Goal: Check status: Check status

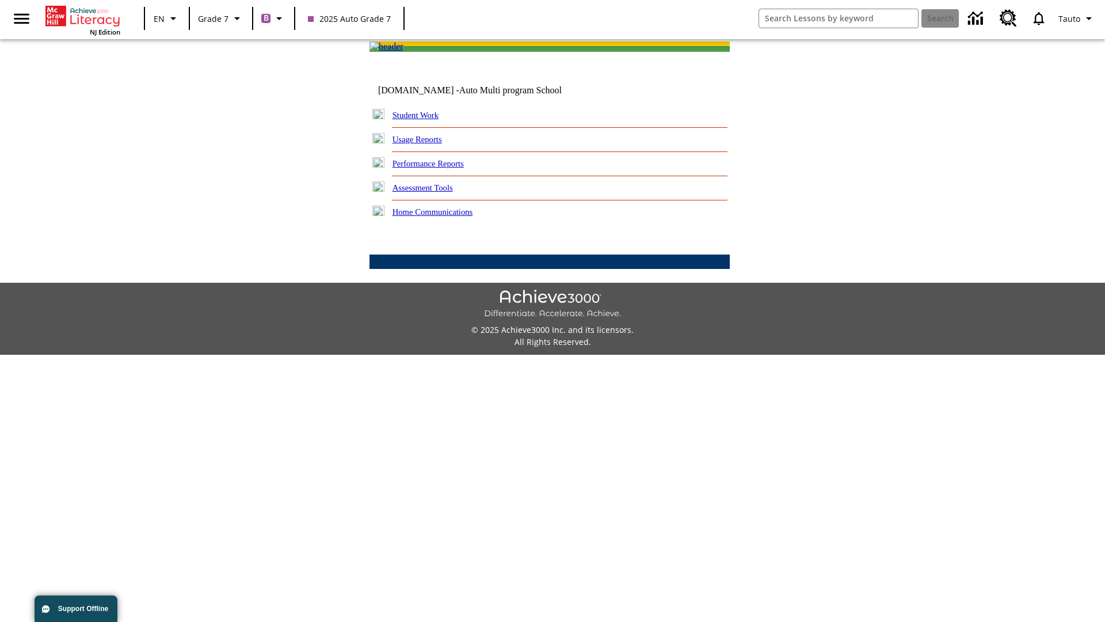
click at [440, 168] on link "Performance Reports" at bounding box center [428, 163] width 71 height 9
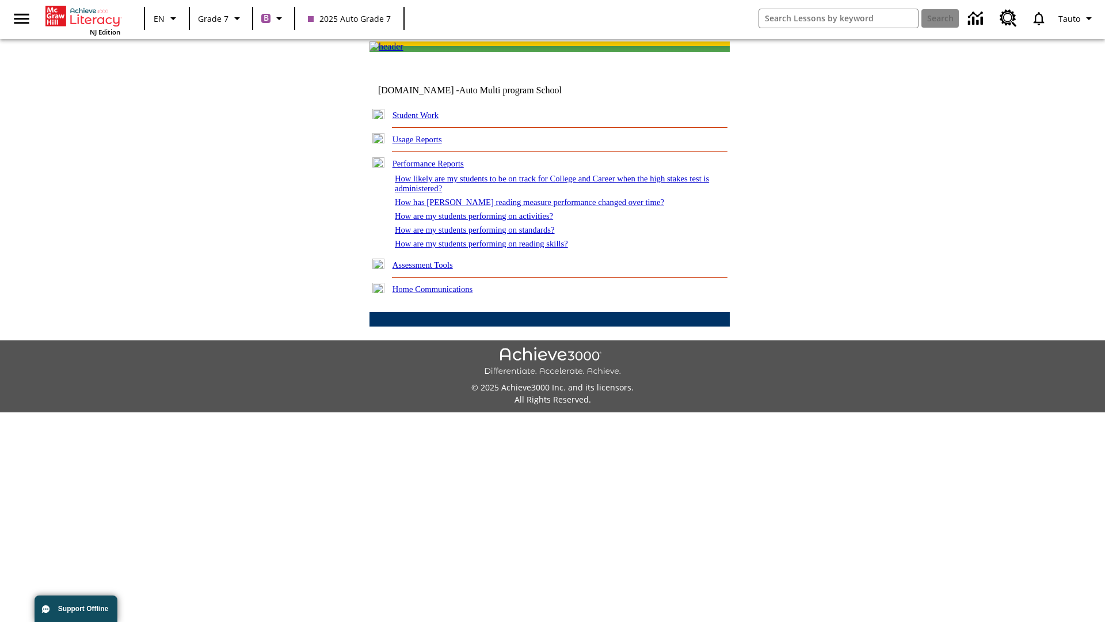
click at [485, 220] on link "How are my students performing on activities?" at bounding box center [474, 215] width 158 height 9
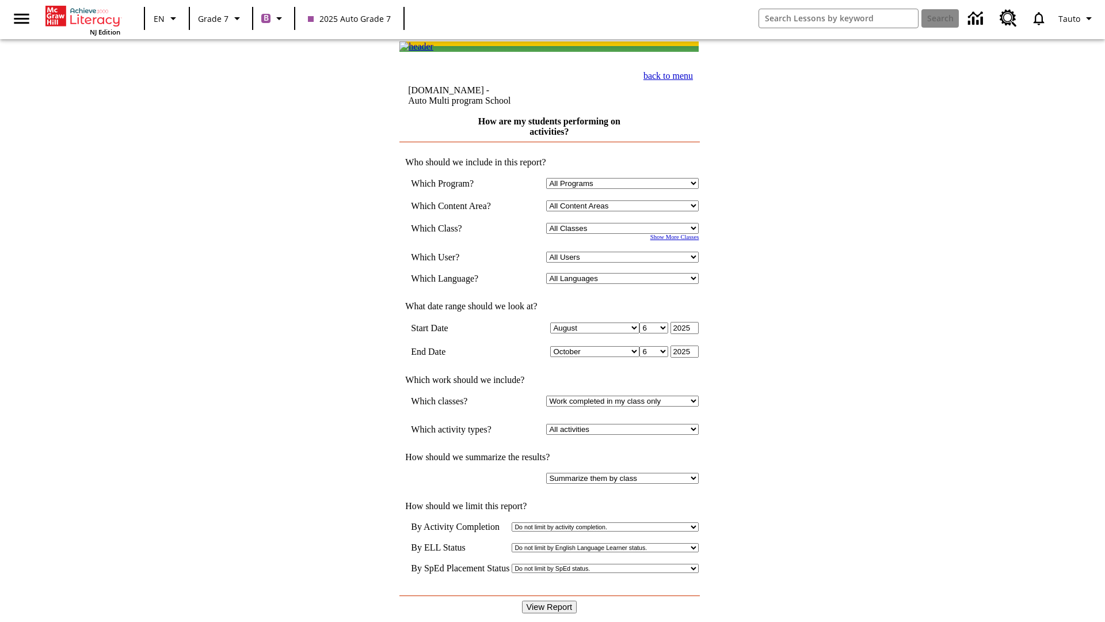
click at [550, 600] on input "View Report" at bounding box center [549, 606] width 55 height 13
select select "21437138"
select select "4"
click at [550, 600] on input "View Report" at bounding box center [549, 606] width 55 height 13
